Goal: Task Accomplishment & Management: Use online tool/utility

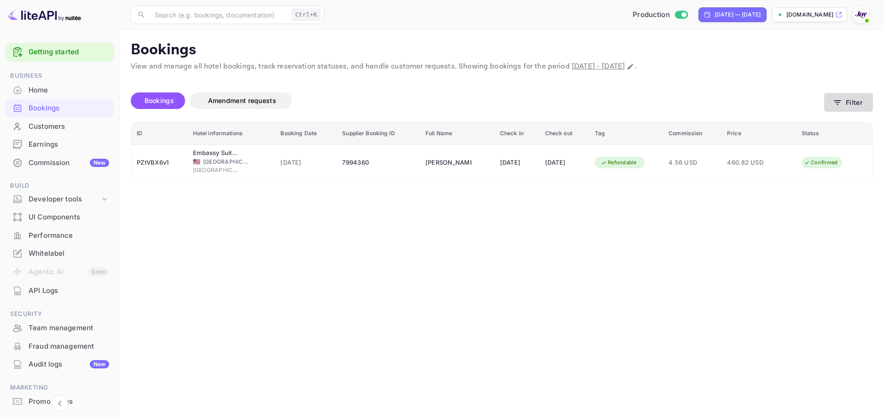
click at [848, 108] on button "Filter" at bounding box center [848, 102] width 49 height 19
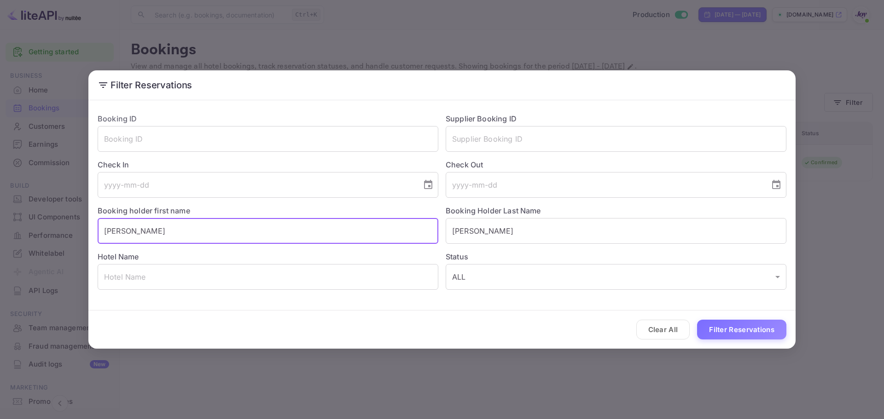
click at [180, 228] on input "[PERSON_NAME]" at bounding box center [268, 231] width 341 height 26
paste input "[PERSON_NAME]"
click at [150, 231] on input "[PERSON_NAME]" at bounding box center [268, 231] width 341 height 26
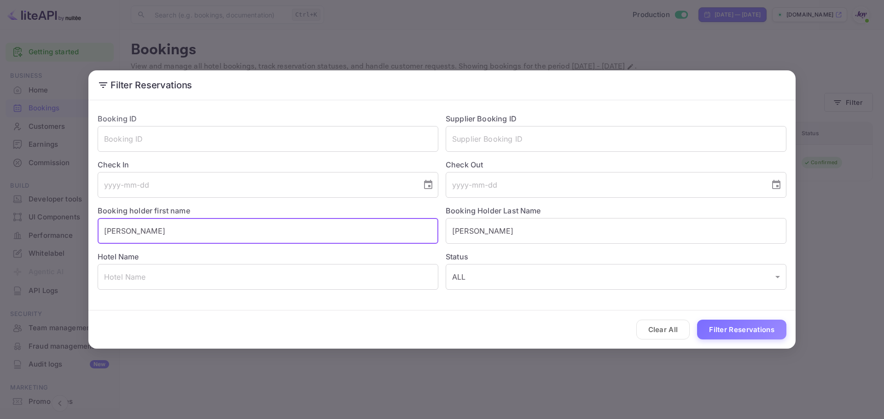
type input "[PERSON_NAME]"
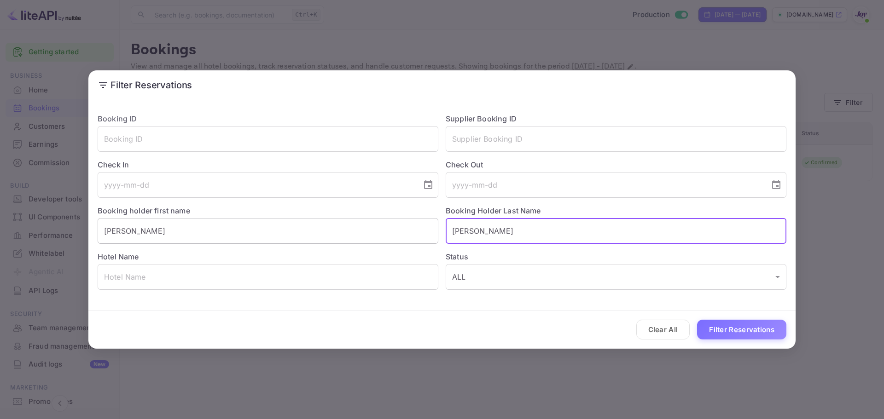
paste input "Lenno"
type input "[PERSON_NAME]"
click at [763, 328] on button "Filter Reservations" at bounding box center [741, 330] width 89 height 20
